Goal: Understand process/instructions: Learn how to perform a task or action

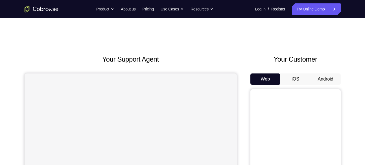
scroll to position [27, 0]
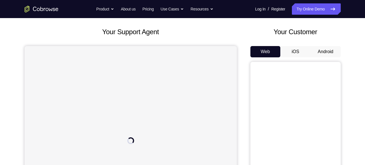
click at [340, 52] on button "Android" at bounding box center [325, 51] width 30 height 11
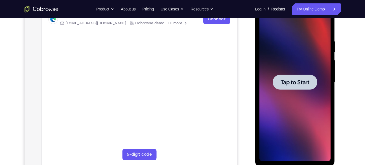
scroll to position [95, 0]
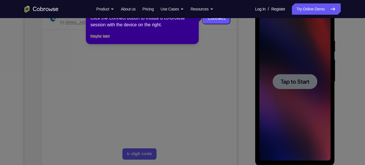
click at [309, 80] on icon at bounding box center [184, 82] width 369 height 165
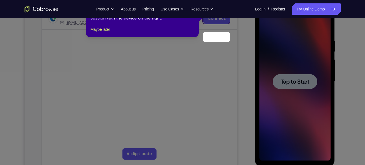
scroll to position [77, 0]
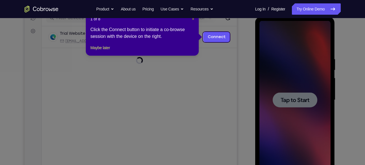
click at [192, 19] on span "×" at bounding box center [193, 19] width 2 height 5
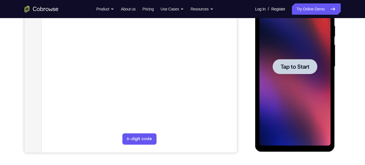
scroll to position [110, 0]
click at [292, 72] on div at bounding box center [294, 66] width 45 height 15
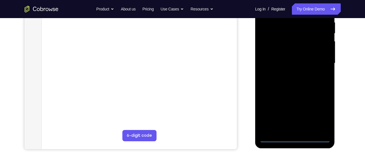
scroll to position [114, 0]
click at [296, 137] on div at bounding box center [294, 62] width 71 height 158
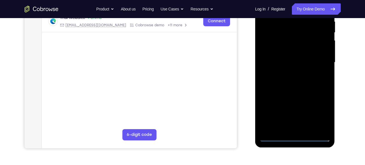
click at [314, 116] on div at bounding box center [294, 62] width 71 height 158
click at [317, 109] on div at bounding box center [294, 62] width 71 height 158
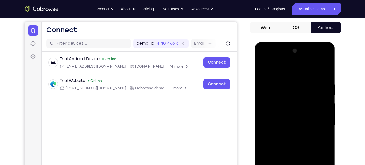
scroll to position [51, 0]
click at [276, 59] on div at bounding box center [294, 126] width 71 height 158
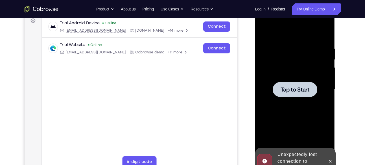
scroll to position [88, 0]
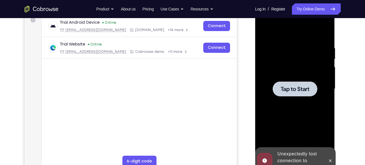
click at [294, 91] on span "Tap to Start" at bounding box center [294, 89] width 29 height 6
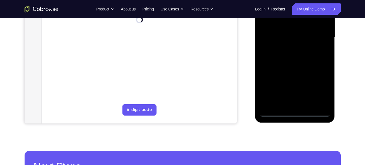
scroll to position [139, 0]
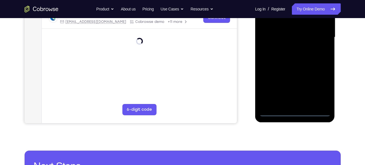
click at [296, 110] on div at bounding box center [294, 37] width 71 height 158
click at [320, 87] on div at bounding box center [294, 37] width 71 height 158
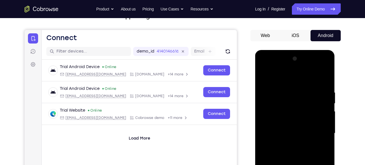
scroll to position [43, 0]
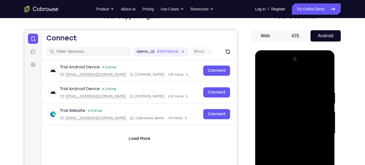
click at [269, 70] on div at bounding box center [294, 133] width 71 height 158
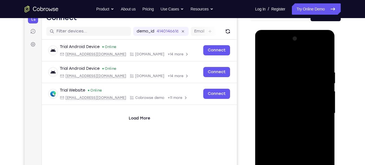
scroll to position [64, 0]
click at [317, 109] on div at bounding box center [294, 113] width 71 height 158
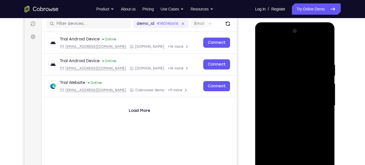
click at [287, 116] on div at bounding box center [294, 106] width 71 height 158
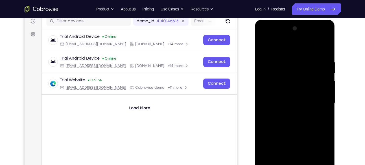
scroll to position [74, 0]
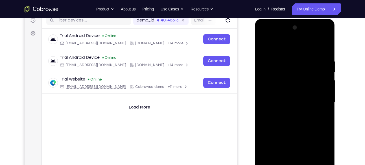
click at [292, 101] on div at bounding box center [294, 102] width 71 height 158
click at [289, 87] on div at bounding box center [294, 102] width 71 height 158
click at [294, 98] on div at bounding box center [294, 102] width 71 height 158
click at [298, 104] on div at bounding box center [294, 102] width 71 height 158
click at [298, 122] on div at bounding box center [294, 102] width 71 height 158
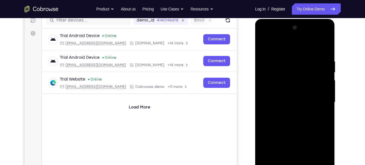
click at [300, 122] on div at bounding box center [294, 102] width 71 height 158
click at [294, 118] on div at bounding box center [294, 102] width 71 height 158
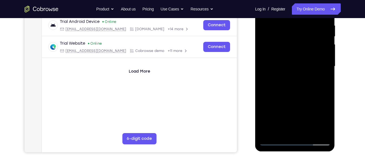
scroll to position [111, 0]
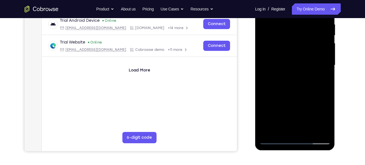
click at [295, 91] on div at bounding box center [294, 65] width 71 height 158
click at [328, 91] on div at bounding box center [294, 65] width 71 height 158
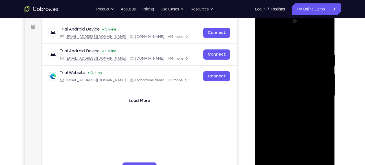
drag, startPoint x: 304, startPoint y: 102, endPoint x: 296, endPoint y: 57, distance: 46.3
click at [296, 57] on div at bounding box center [294, 96] width 71 height 158
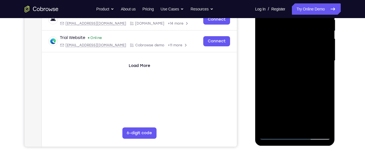
scroll to position [128, 0]
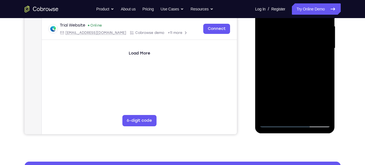
click at [327, 72] on div at bounding box center [294, 48] width 71 height 158
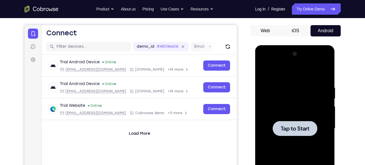
scroll to position [48, 0]
